Goal: Information Seeking & Learning: Learn about a topic

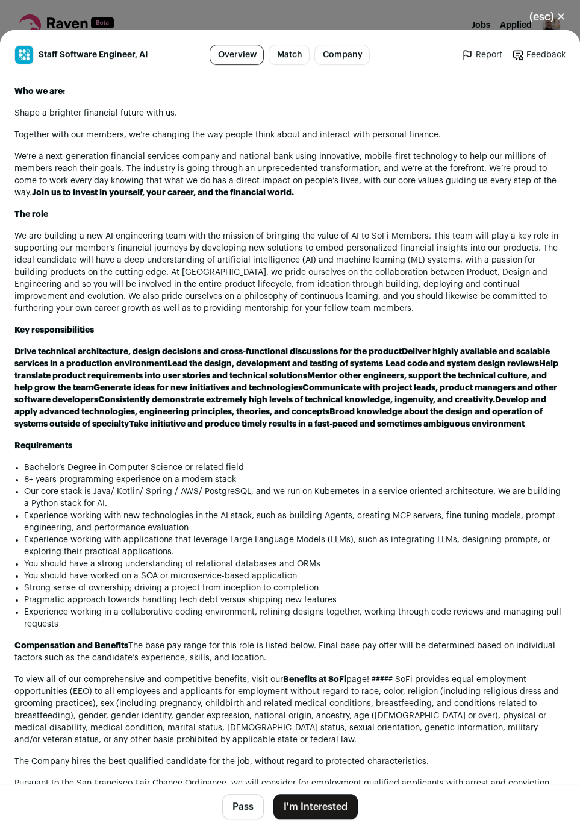
scroll to position [666, 0]
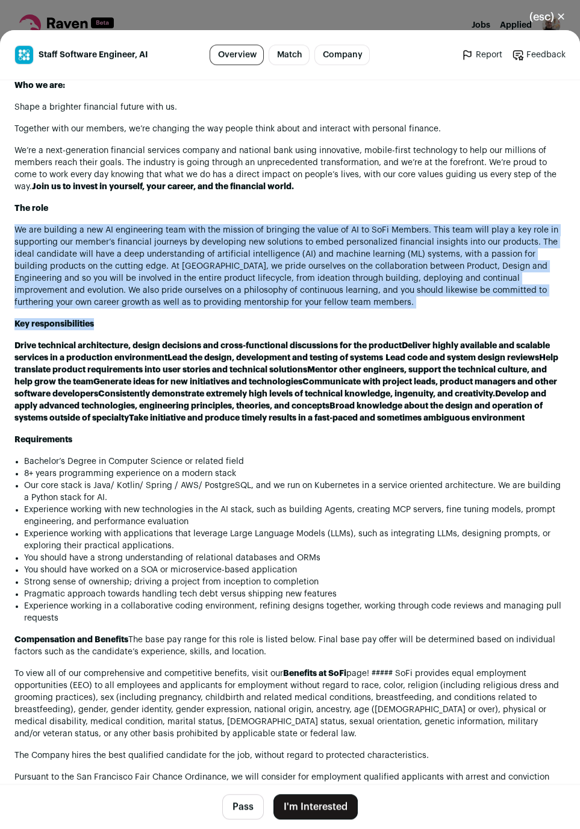
drag, startPoint x: 424, startPoint y: 199, endPoint x: 345, endPoint y: 308, distance: 135.1
click at [345, 308] on div "Employee Applicant Privacy Notice Who we are: Shape a brighter financial future…" at bounding box center [289, 488] width 551 height 860
click at [345, 318] on p "Key responsibilities" at bounding box center [289, 324] width 551 height 12
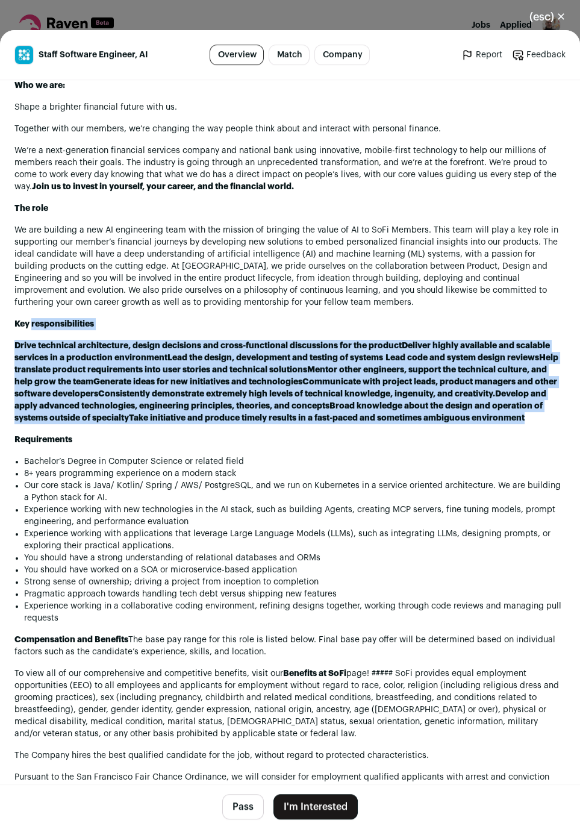
drag, startPoint x: 345, startPoint y: 308, endPoint x: 325, endPoint y: 423, distance: 116.2
click at [325, 423] on div "Employee Applicant Privacy Notice Who we are: Shape a brighter financial future…" at bounding box center [289, 488] width 551 height 860
click at [325, 424] on div "Employee Applicant Privacy Notice Who we are: Shape a brighter financial future…" at bounding box center [289, 488] width 551 height 860
drag, startPoint x: 325, startPoint y: 424, endPoint x: 327, endPoint y: 293, distance: 130.8
click at [327, 293] on div "Employee Applicant Privacy Notice Who we are: Shape a brighter financial future…" at bounding box center [289, 488] width 551 height 860
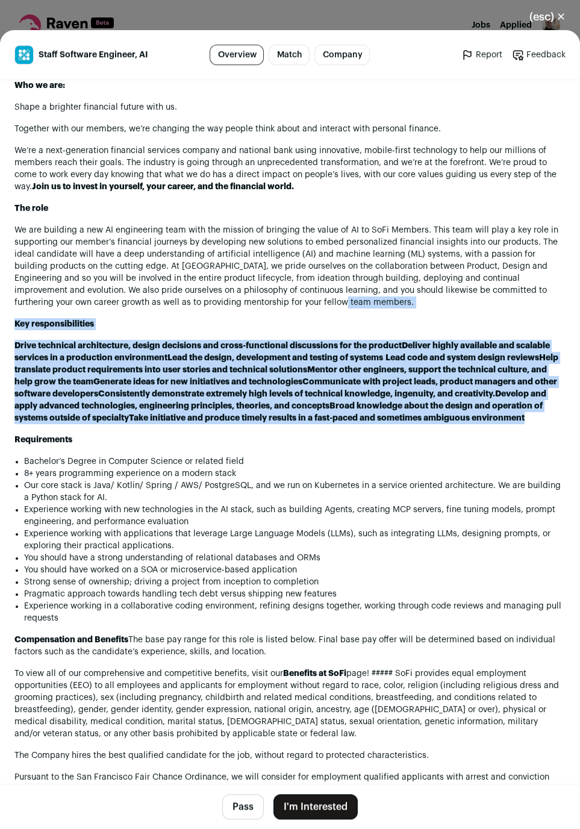
click at [327, 293] on p "We are building a new AI engineering team with the mission of bringing the valu…" at bounding box center [289, 266] width 551 height 84
drag, startPoint x: 327, startPoint y: 293, endPoint x: 277, endPoint y: 419, distance: 135.5
click at [277, 419] on div "Employee Applicant Privacy Notice Who we are: Shape a brighter financial future…" at bounding box center [289, 488] width 551 height 860
click at [277, 419] on p "Drive technical architecture, design decisions and cross-functional discussions…" at bounding box center [289, 382] width 551 height 84
drag, startPoint x: 277, startPoint y: 419, endPoint x: 303, endPoint y: 285, distance: 136.2
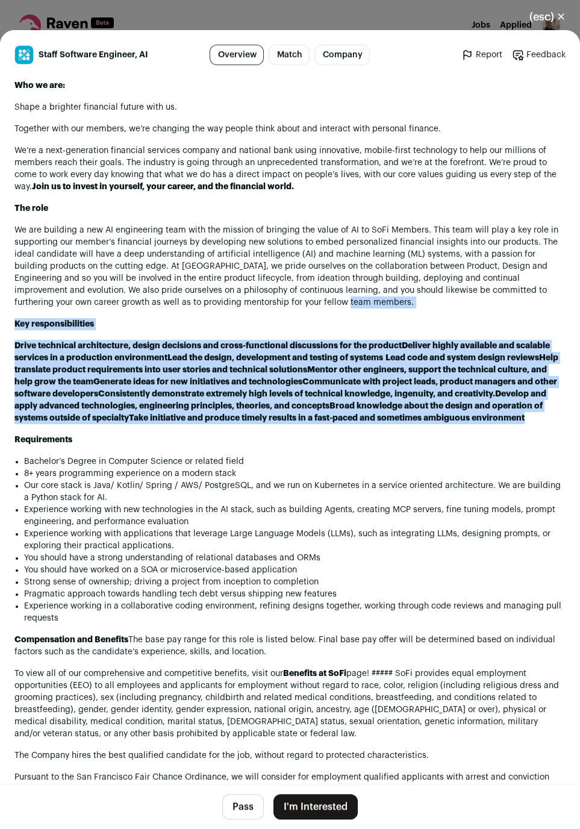
click at [303, 285] on div "Employee Applicant Privacy Notice Who we are: Shape a brighter financial future…" at bounding box center [289, 488] width 551 height 860
drag, startPoint x: 303, startPoint y: 285, endPoint x: 264, endPoint y: 427, distance: 147.3
click at [264, 427] on div "Employee Applicant Privacy Notice Who we are: Shape a brighter financial future…" at bounding box center [289, 488] width 551 height 860
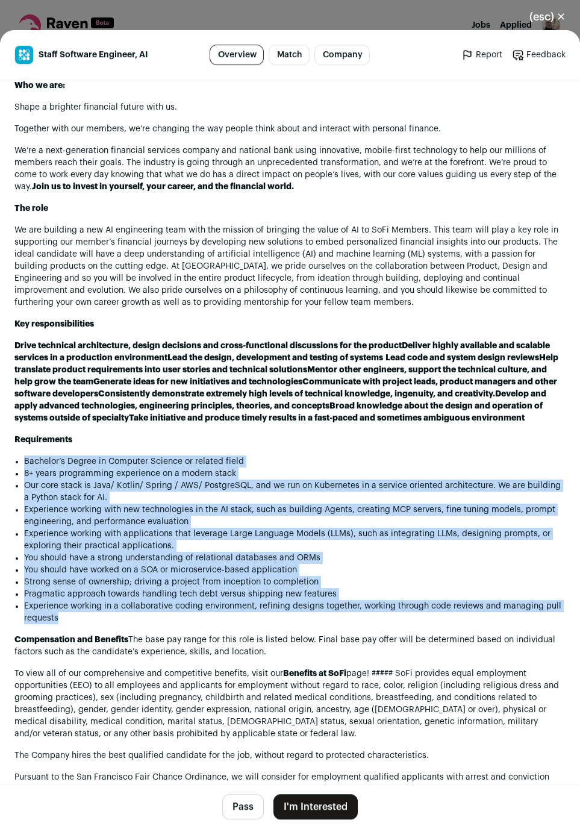
drag, startPoint x: 205, startPoint y: 436, endPoint x: 382, endPoint y: 624, distance: 258.3
click at [382, 533] on div "Employee Applicant Privacy Notice Who we are: Shape a brighter financial future…" at bounding box center [289, 488] width 551 height 860
click at [382, 533] on li "Experience working in a collaborative coding environment, refining designs toge…" at bounding box center [295, 612] width 542 height 24
drag, startPoint x: 382, startPoint y: 624, endPoint x: 264, endPoint y: 438, distance: 220.1
click at [264, 438] on div "Employee Applicant Privacy Notice Who we are: Shape a brighter financial future…" at bounding box center [289, 488] width 551 height 860
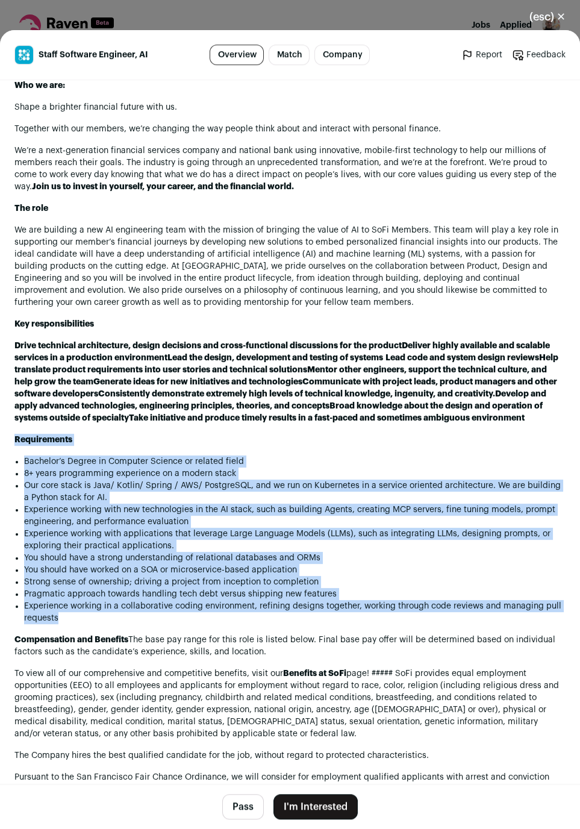
click at [264, 438] on p "Requirements" at bounding box center [289, 440] width 551 height 12
drag, startPoint x: 264, startPoint y: 438, endPoint x: 367, endPoint y: 624, distance: 211.9
click at [367, 533] on div "Employee Applicant Privacy Notice Who we are: Shape a brighter financial future…" at bounding box center [289, 488] width 551 height 860
click at [368, 533] on li "Experience working in a collaborative coding environment, refining designs toge…" at bounding box center [295, 612] width 542 height 24
drag, startPoint x: 368, startPoint y: 624, endPoint x: 269, endPoint y: 436, distance: 211.8
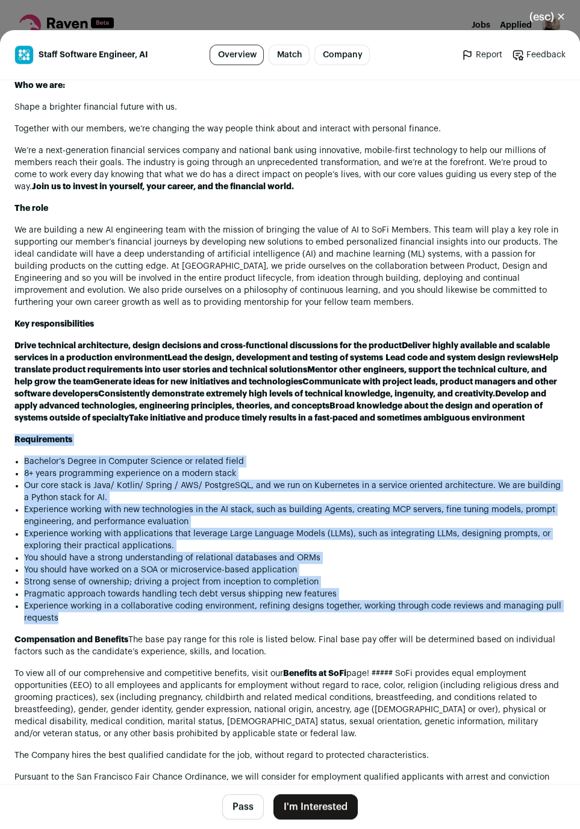
click at [269, 436] on div "Employee Applicant Privacy Notice Who we are: Shape a brighter financial future…" at bounding box center [289, 488] width 551 height 860
click at [269, 436] on p "Requirements" at bounding box center [289, 440] width 551 height 12
drag, startPoint x: 269, startPoint y: 436, endPoint x: 283, endPoint y: 637, distance: 201.1
click at [283, 533] on div "Employee Applicant Privacy Notice Who we are: Shape a brighter financial future…" at bounding box center [289, 488] width 551 height 860
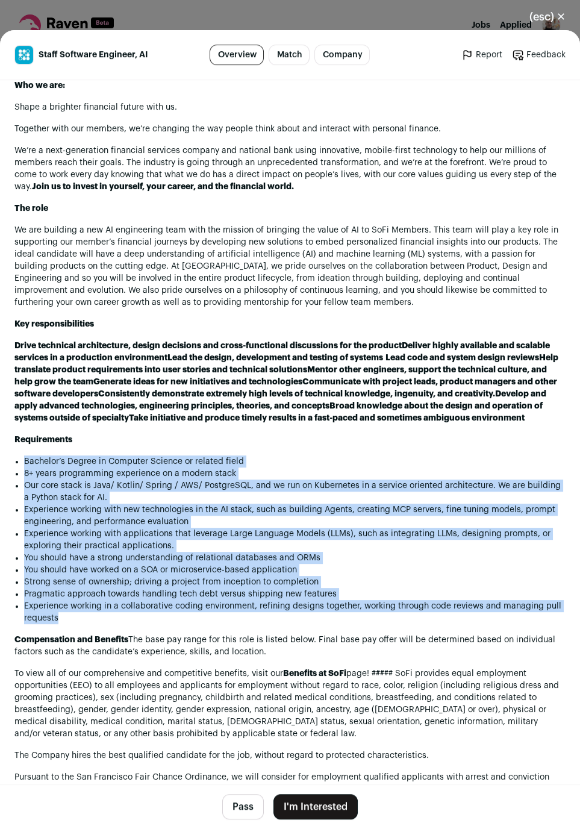
drag, startPoint x: 289, startPoint y: 632, endPoint x: 239, endPoint y: 439, distance: 199.8
click at [239, 439] on div "Employee Applicant Privacy Notice Who we are: Shape a brighter financial future…" at bounding box center [289, 488] width 551 height 860
drag, startPoint x: 239, startPoint y: 439, endPoint x: 261, endPoint y: 618, distance: 180.3
click at [261, 533] on div "Employee Applicant Privacy Notice Who we are: Shape a brighter financial future…" at bounding box center [289, 488] width 551 height 860
click at [261, 533] on li "Experience working in a collaborative coding environment, refining designs toge…" at bounding box center [295, 612] width 542 height 24
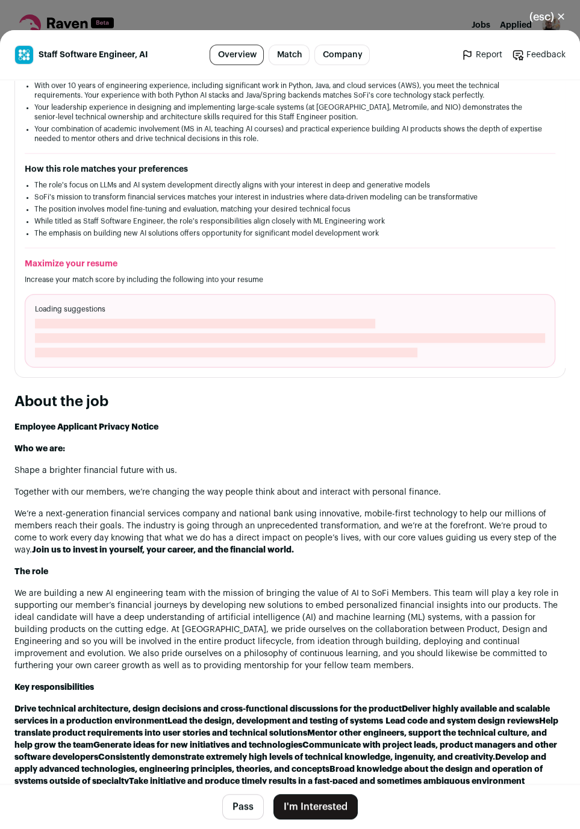
scroll to position [199, 0]
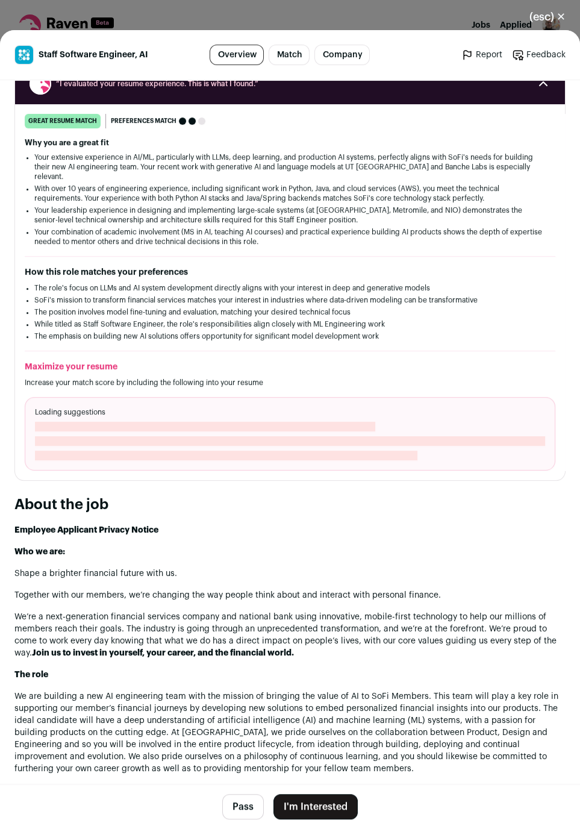
click at [232, 533] on button "Pass" at bounding box center [243, 806] width 42 height 25
